Goal: Information Seeking & Learning: Find specific fact

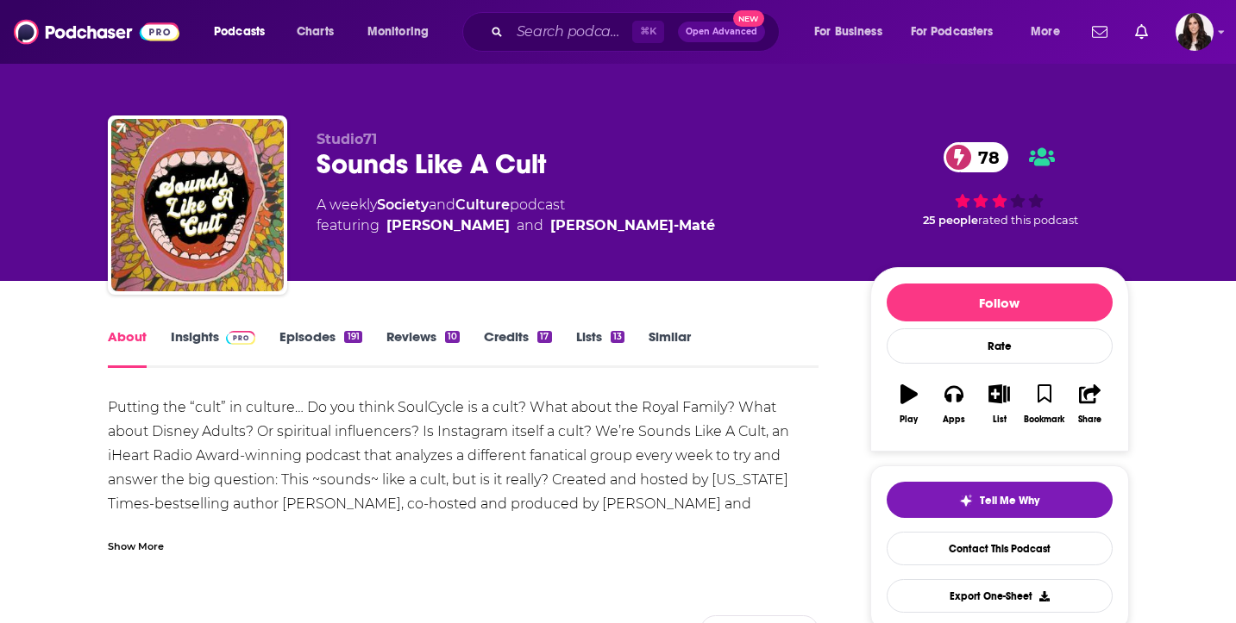
click at [213, 330] on link "Insights" at bounding box center [213, 349] width 85 height 40
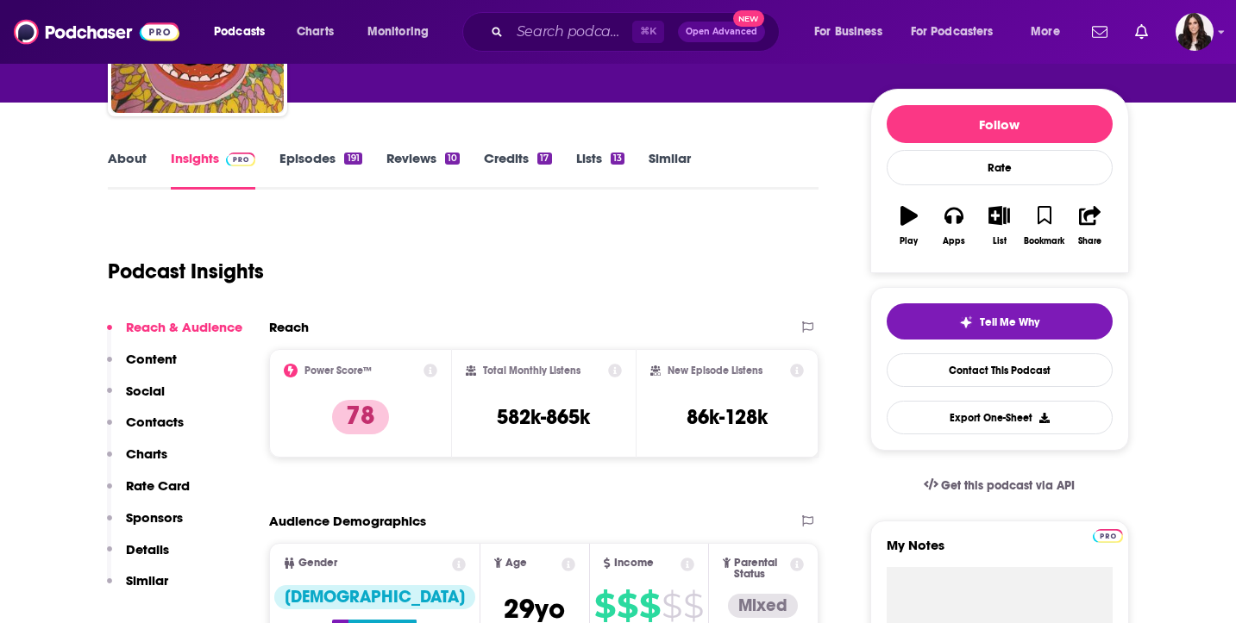
scroll to position [203, 0]
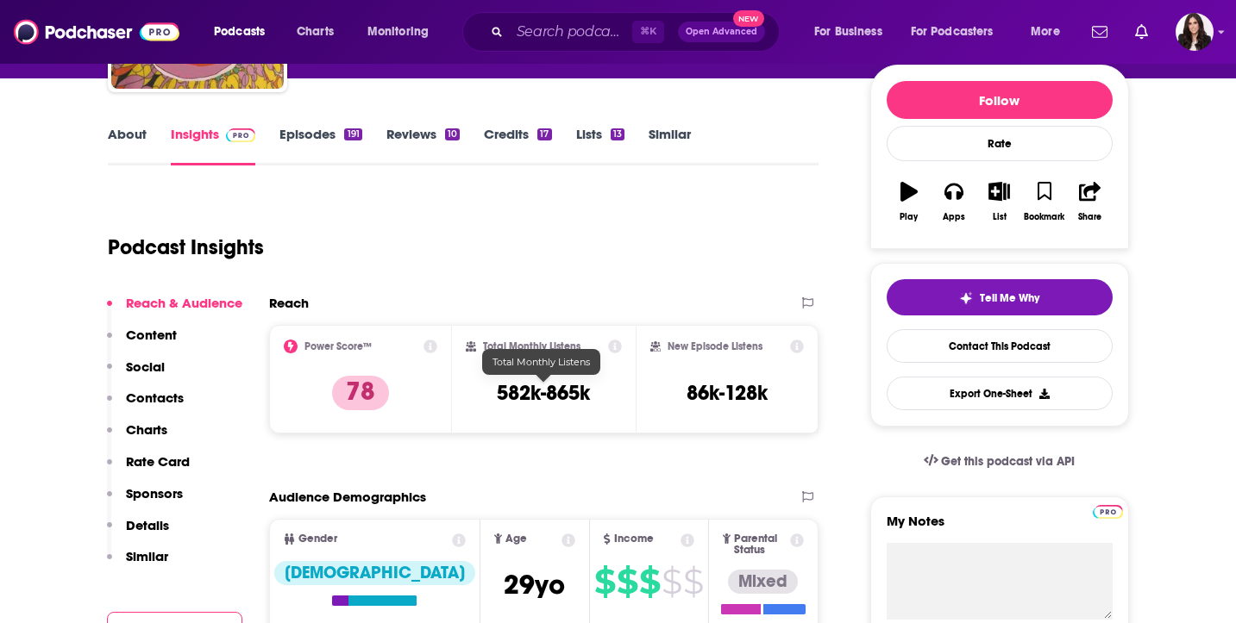
click at [573, 392] on h3 "582k-865k" at bounding box center [543, 393] width 93 height 26
copy div "582k-865k"
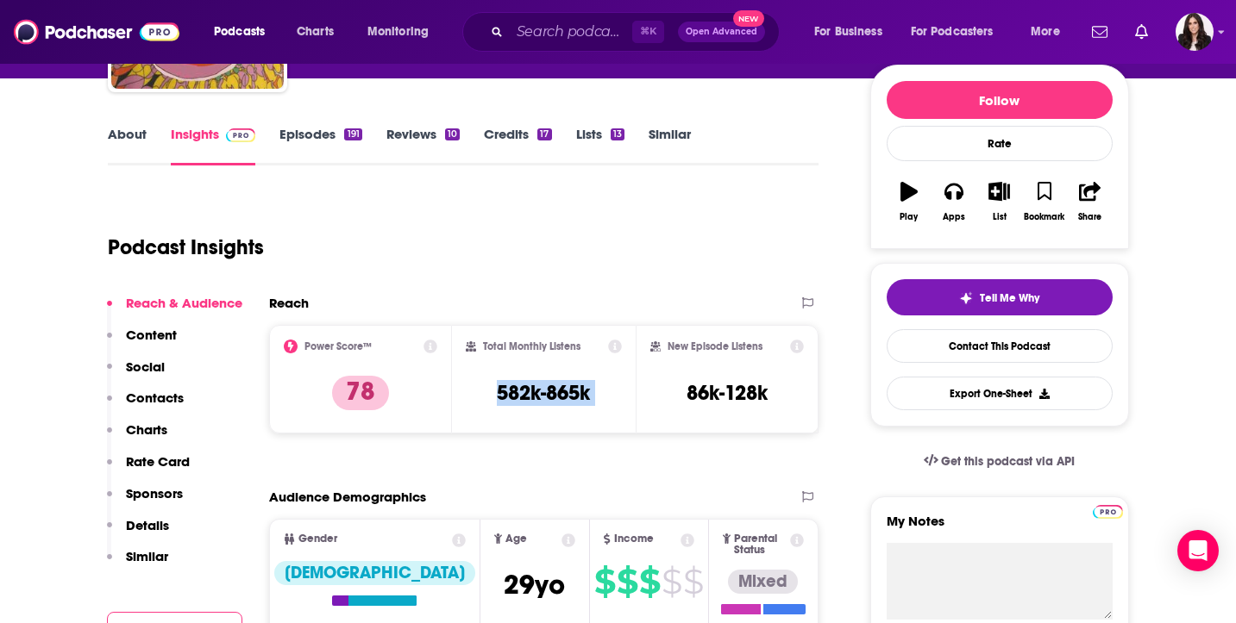
scroll to position [0, 0]
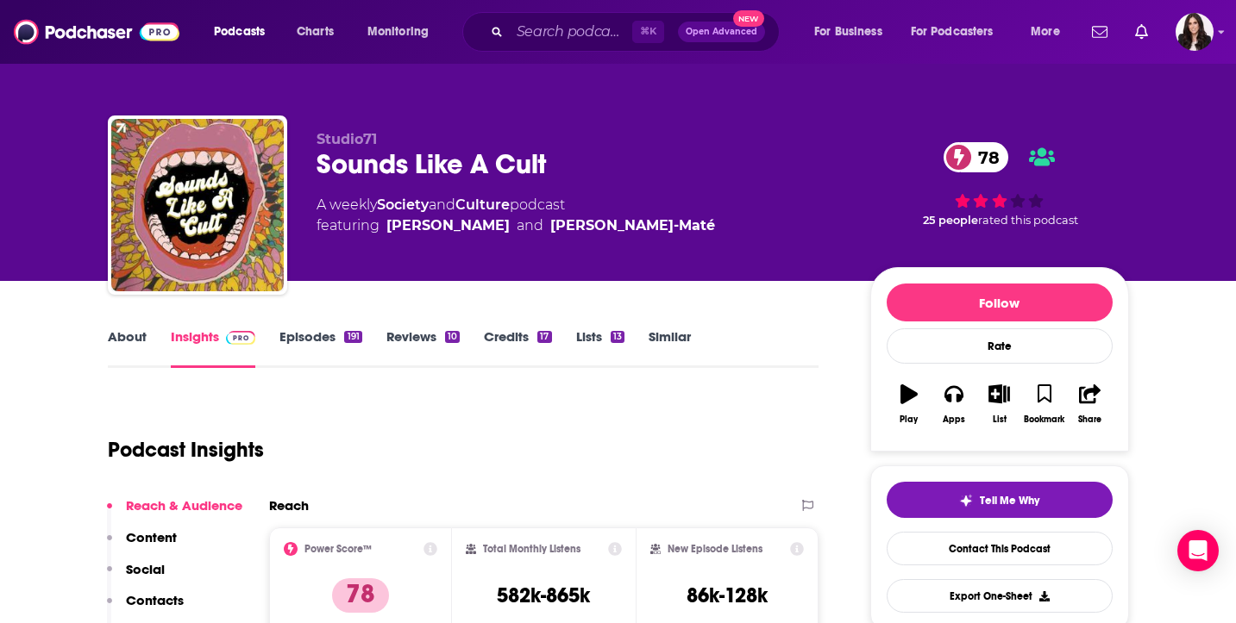
drag, startPoint x: 492, startPoint y: 149, endPoint x: 505, endPoint y: 162, distance: 18.9
click at [492, 148] on div "Sounds Like A Cult 78" at bounding box center [579, 164] width 526 height 34
click at [507, 166] on div "Sounds Like A Cult 78" at bounding box center [579, 164] width 526 height 34
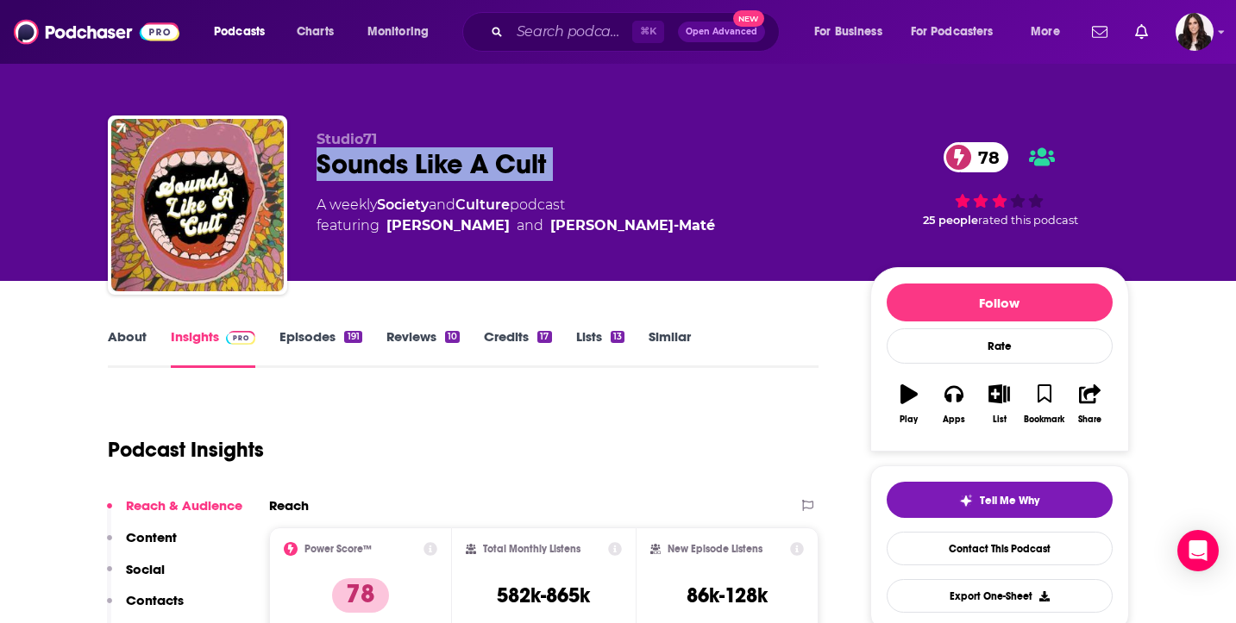
click at [507, 165] on div "Sounds Like A Cult 78" at bounding box center [579, 164] width 526 height 34
copy div "Sounds Like A Cult 78"
